Goal: Contribute content

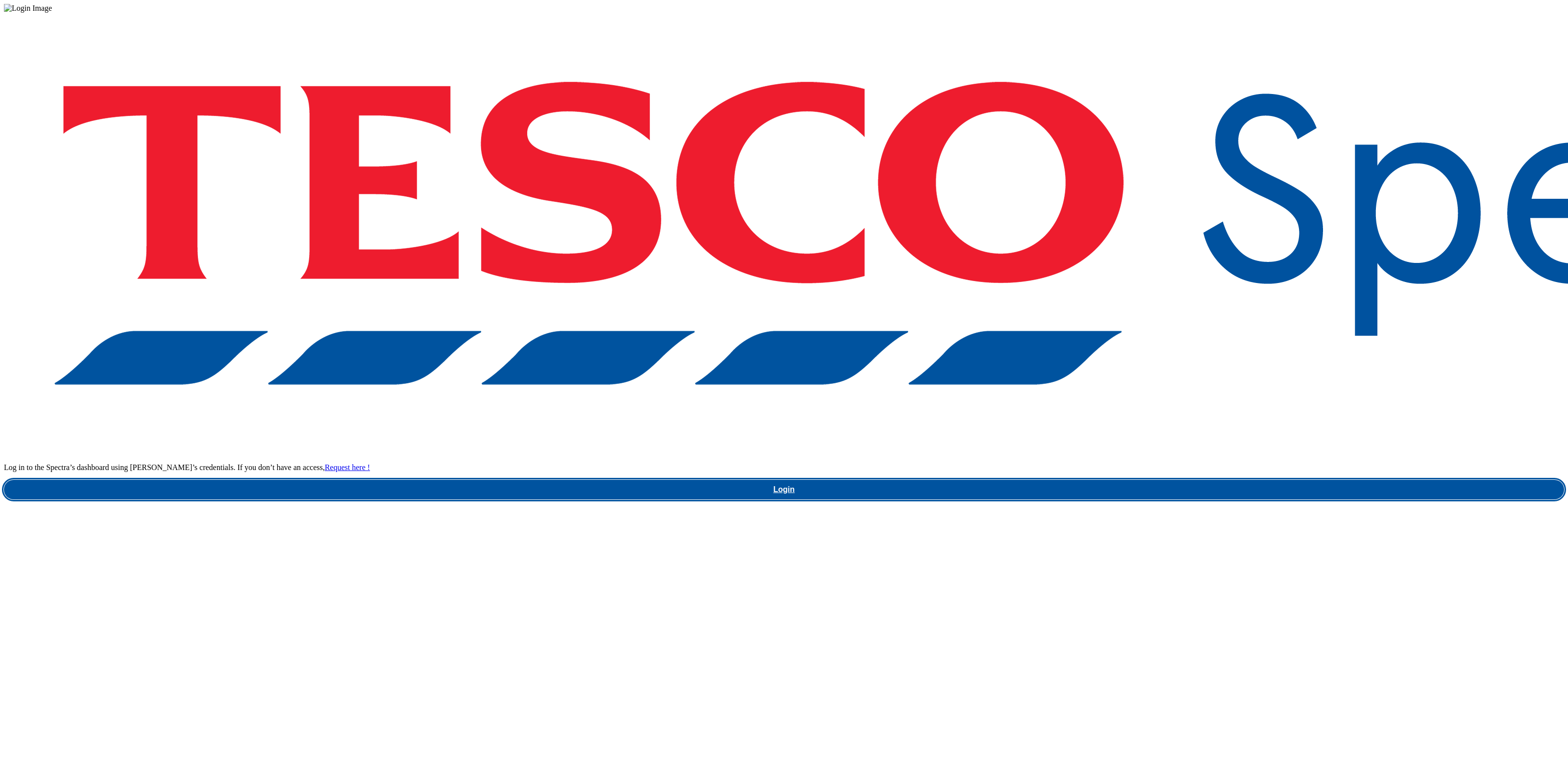
click at [1193, 480] on link "Login" at bounding box center [784, 490] width 1561 height 19
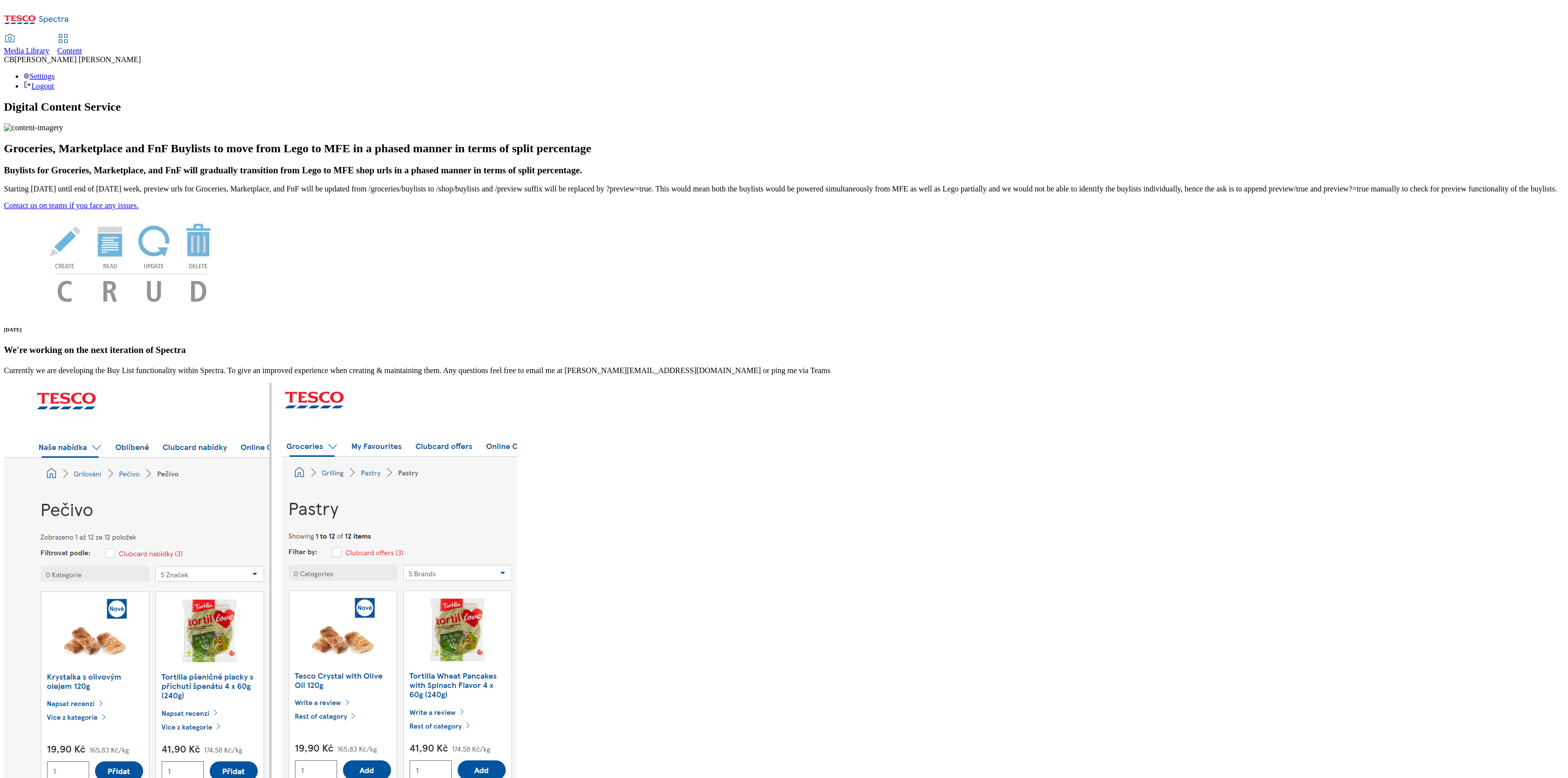
drag, startPoint x: 154, startPoint y: 22, endPoint x: 168, endPoint y: 18, distance: 14.6
click at [49, 46] on div "Media Library" at bounding box center [26, 51] width 46 height 9
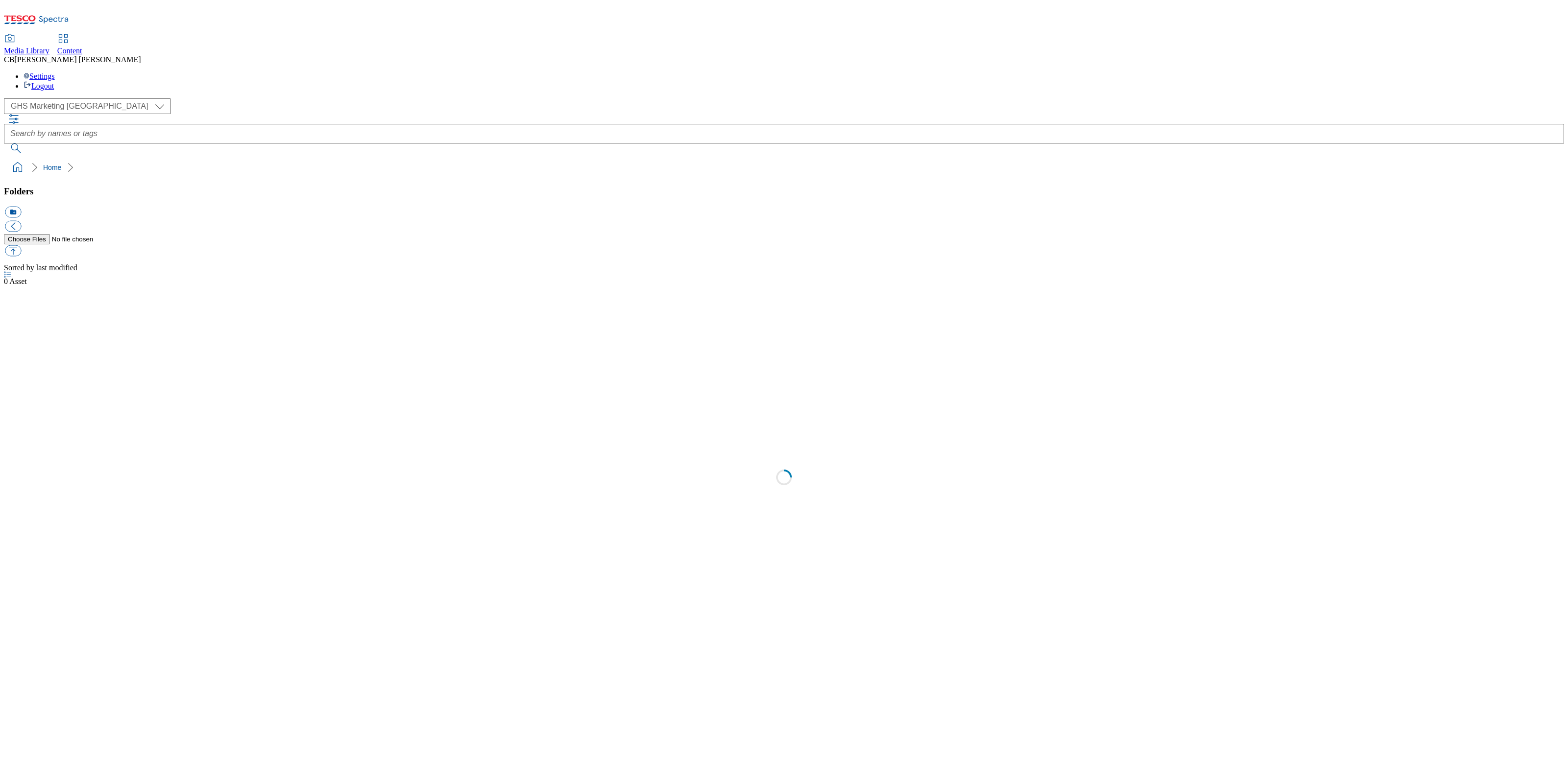
select select "flare-ghs-mktg"
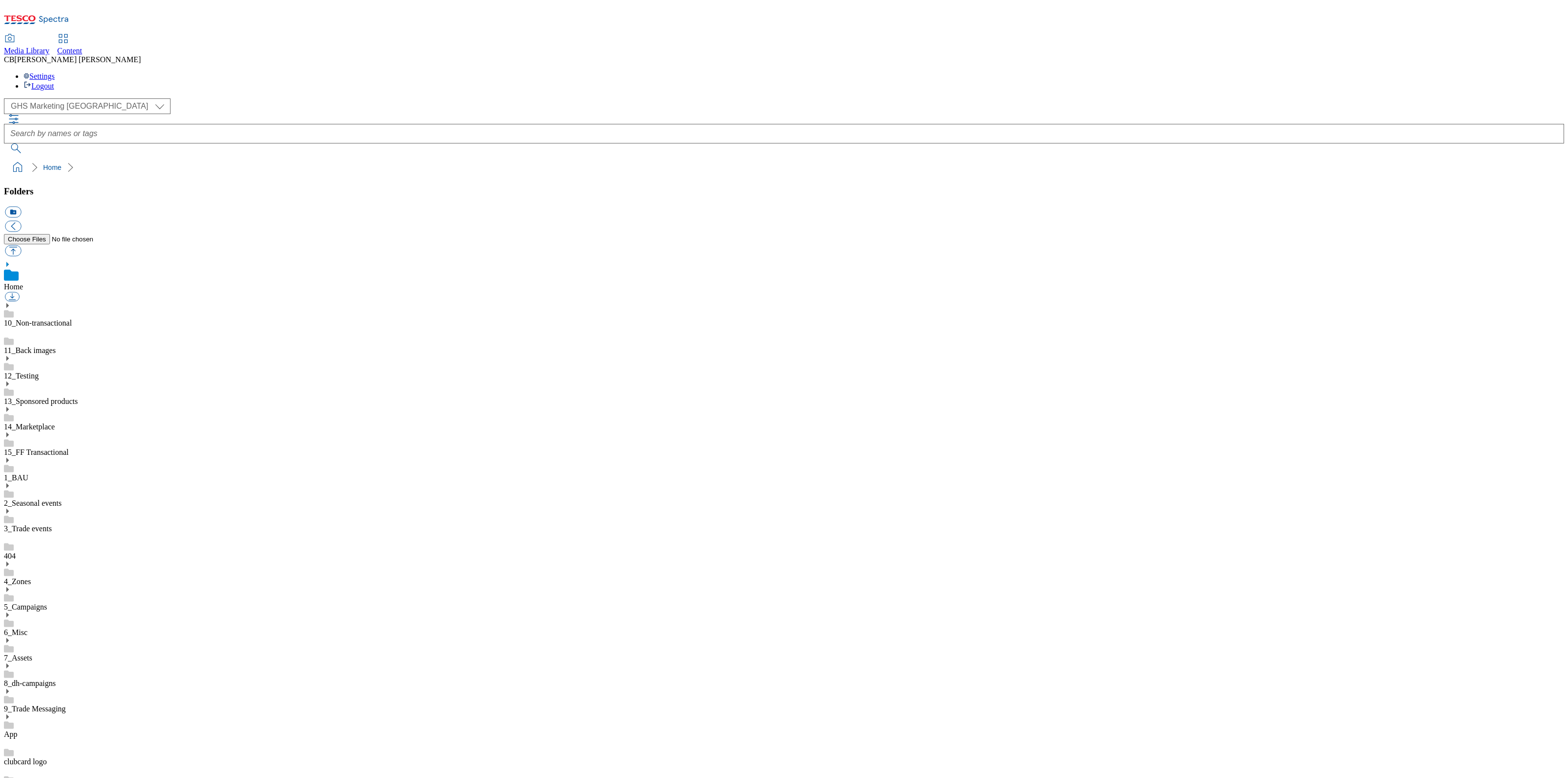
click at [10, 663] on icon at bounding box center [7, 666] width 7 height 7
click at [21, 245] on button "button" at bounding box center [13, 251] width 16 height 11
type input "C:\fakepath\1756467964301-ad541296_NY_Bakery_Legobrand_2560X320_V3.jpg"
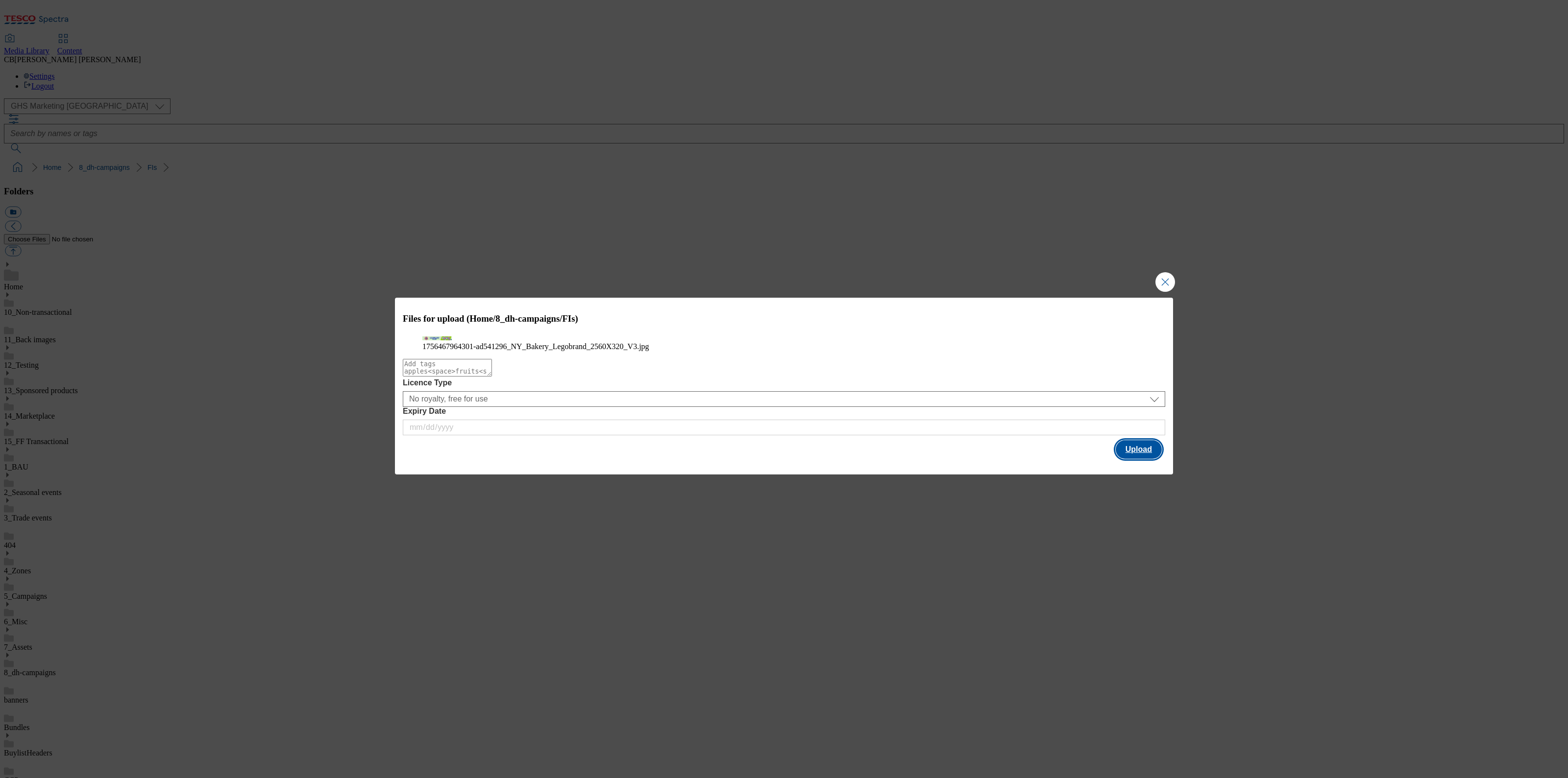
click at [1138, 459] on button "Upload" at bounding box center [1139, 450] width 46 height 19
